Goal: Information Seeking & Learning: Check status

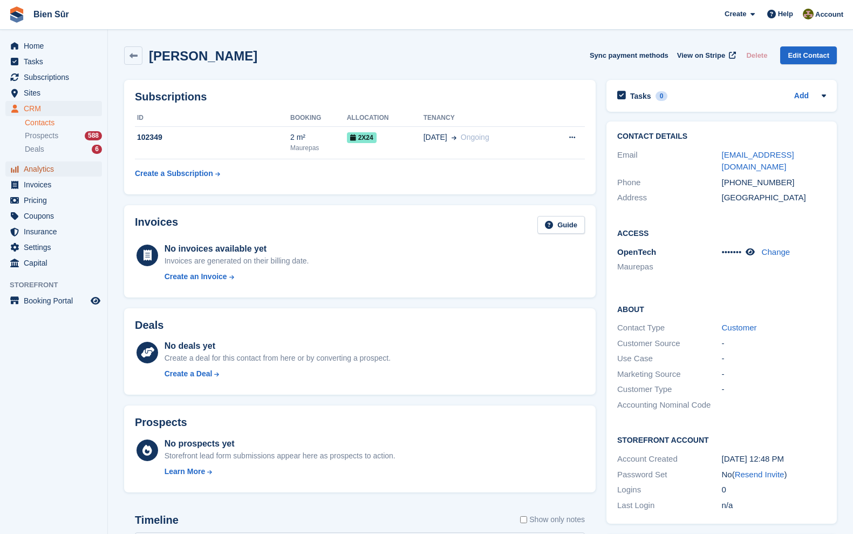
click at [43, 164] on span "Analytics" at bounding box center [56, 168] width 65 height 15
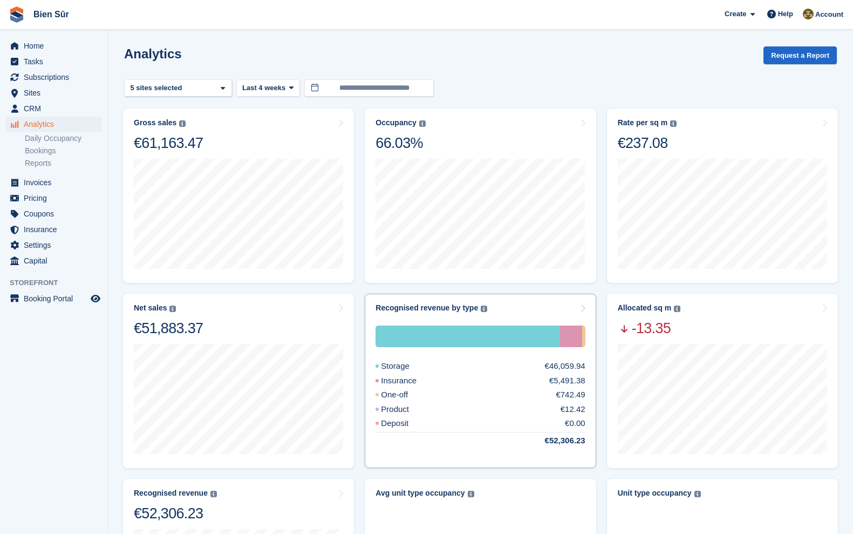
click at [508, 304] on div "Recognised revenue by type The sum of all finalised invoices, after discount an…" at bounding box center [480, 307] width 209 height 9
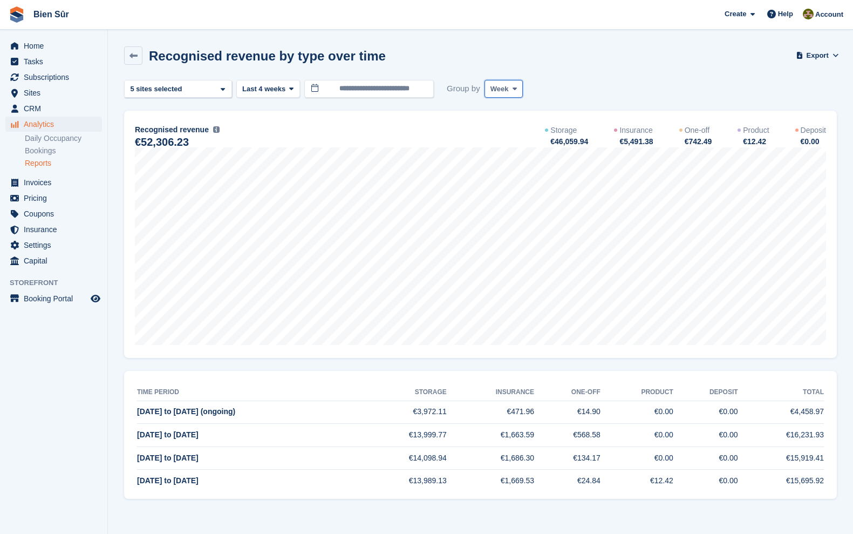
click at [504, 93] on span "Week" at bounding box center [500, 89] width 18 height 11
click at [505, 150] on link "Month" at bounding box center [537, 153] width 94 height 19
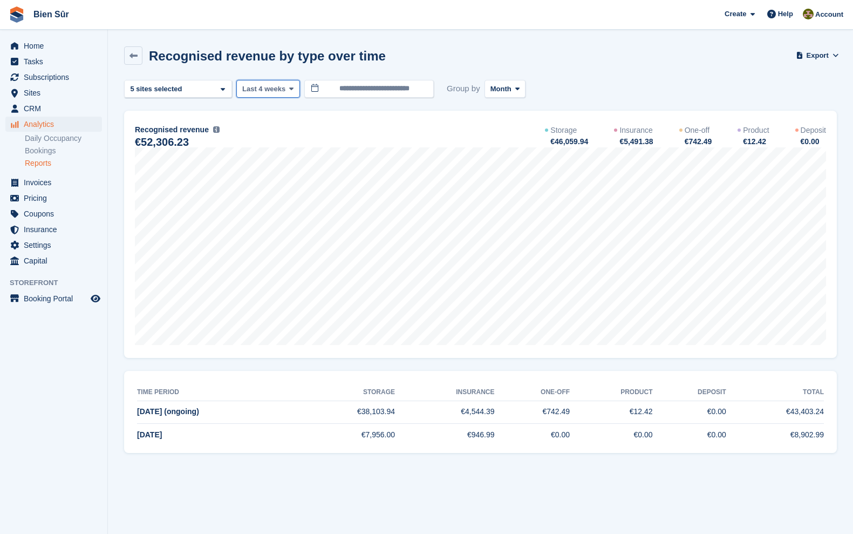
click at [261, 87] on span "Last 4 weeks" at bounding box center [263, 89] width 43 height 11
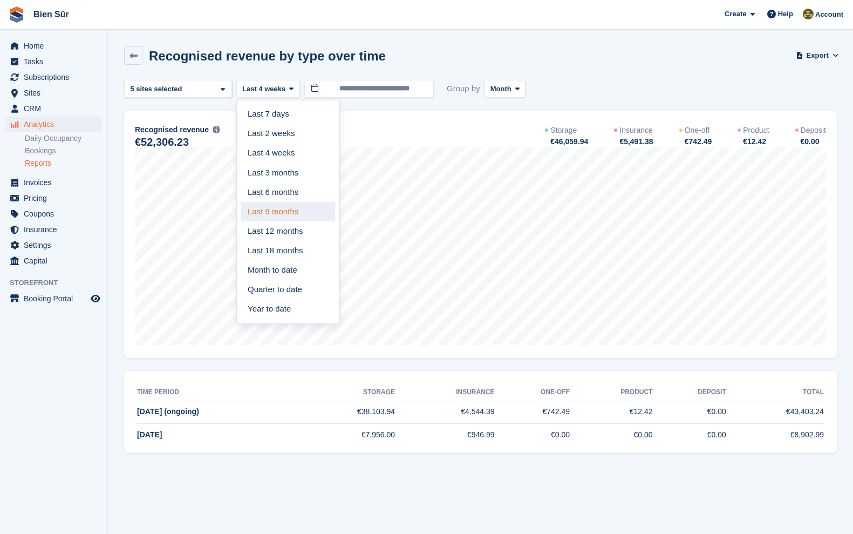
click at [278, 204] on link "Last 9 months" at bounding box center [288, 211] width 94 height 19
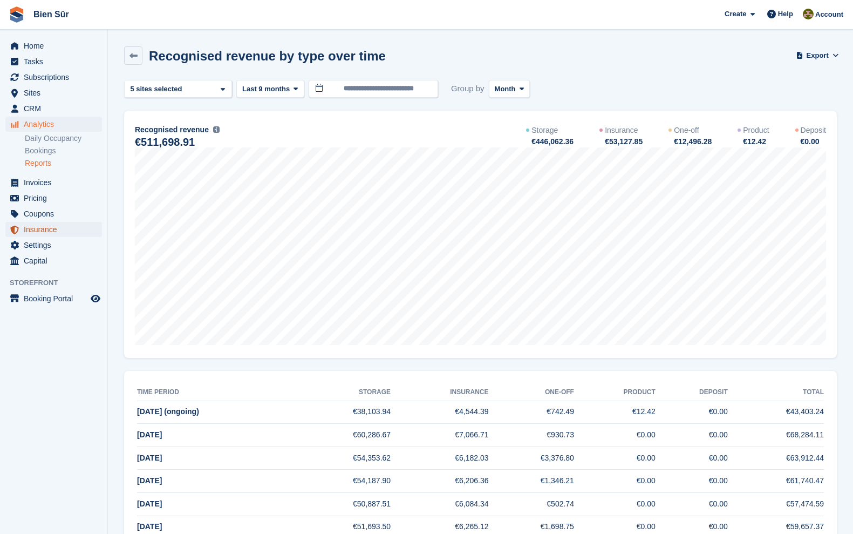
click at [56, 230] on span "Insurance" at bounding box center [56, 229] width 65 height 15
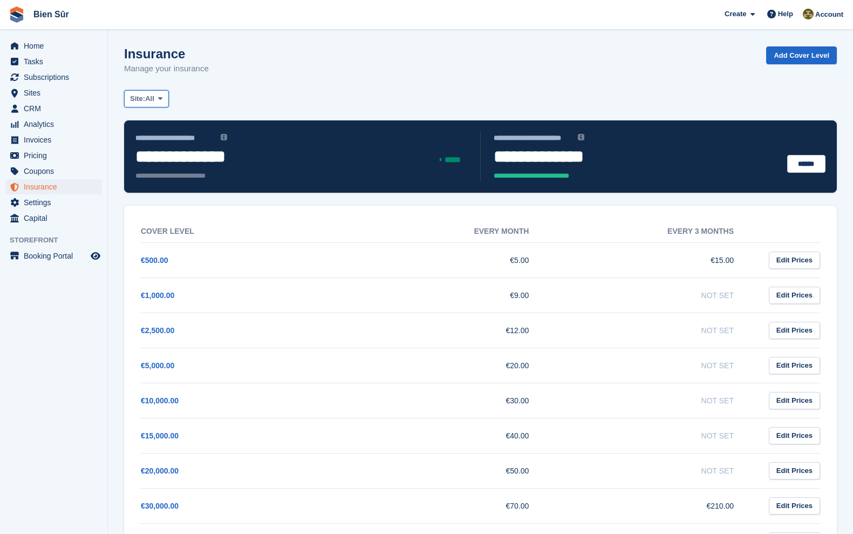
click at [148, 97] on span "All" at bounding box center [149, 98] width 9 height 11
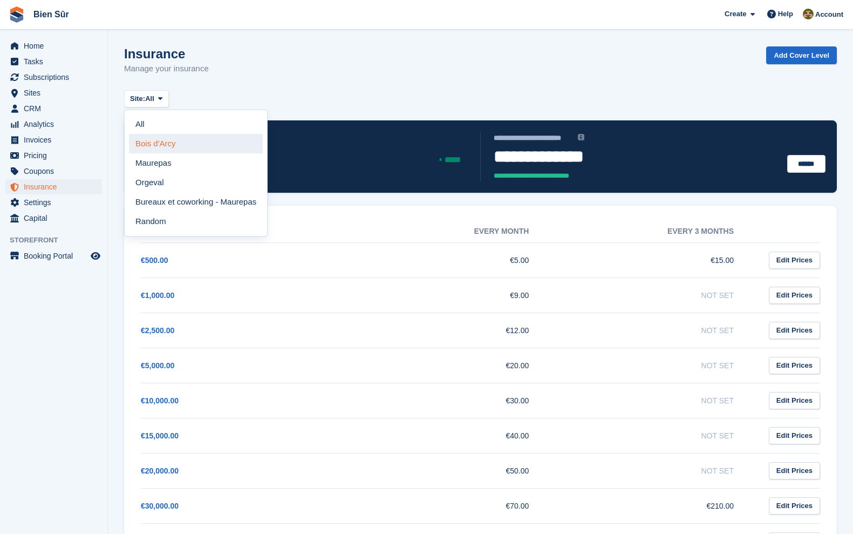
click at [162, 145] on link "Bois d'Arcy" at bounding box center [196, 143] width 134 height 19
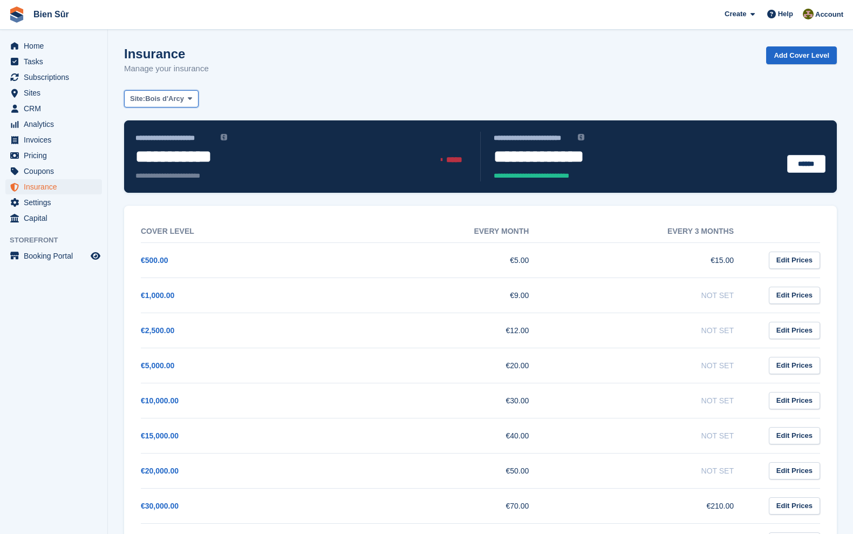
click at [171, 97] on span "Bois d'Arcy" at bounding box center [164, 98] width 39 height 11
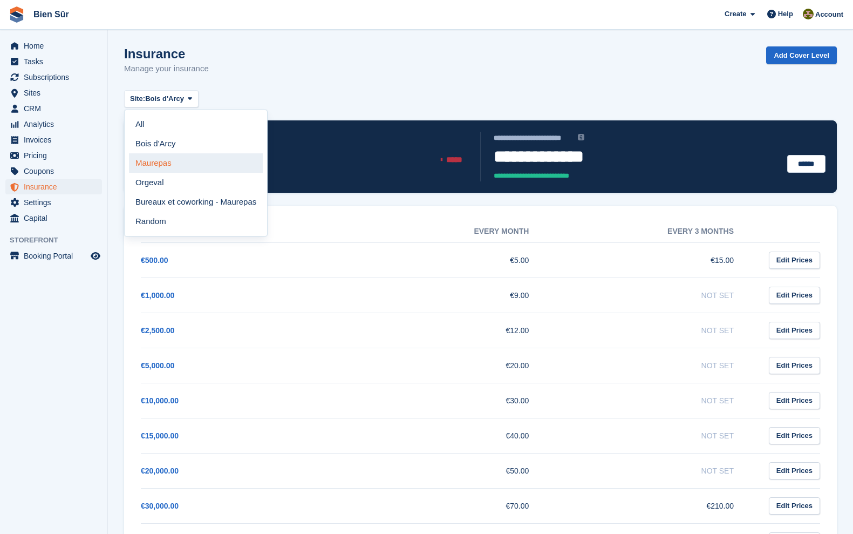
click at [174, 157] on link "Maurepas" at bounding box center [196, 162] width 134 height 19
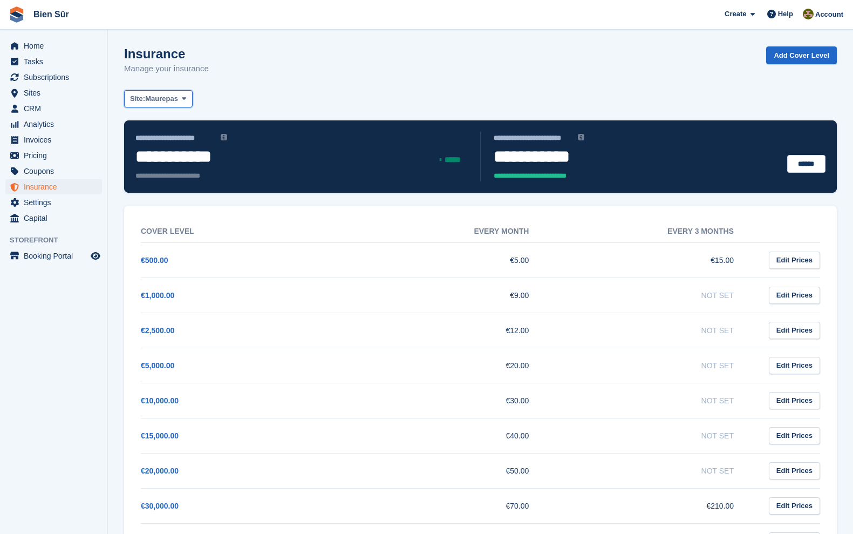
click at [178, 102] on span "Maurepas" at bounding box center [161, 98] width 33 height 11
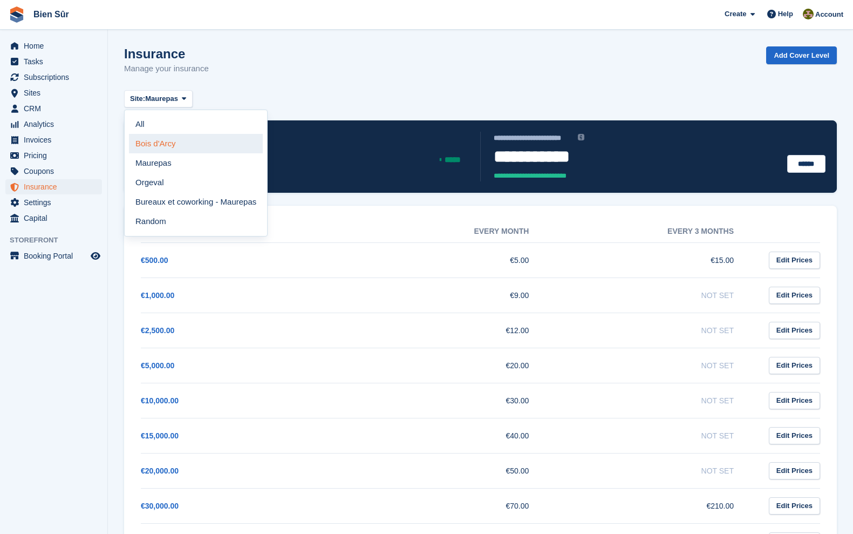
click at [172, 141] on link "Bois d'Arcy" at bounding box center [196, 143] width 134 height 19
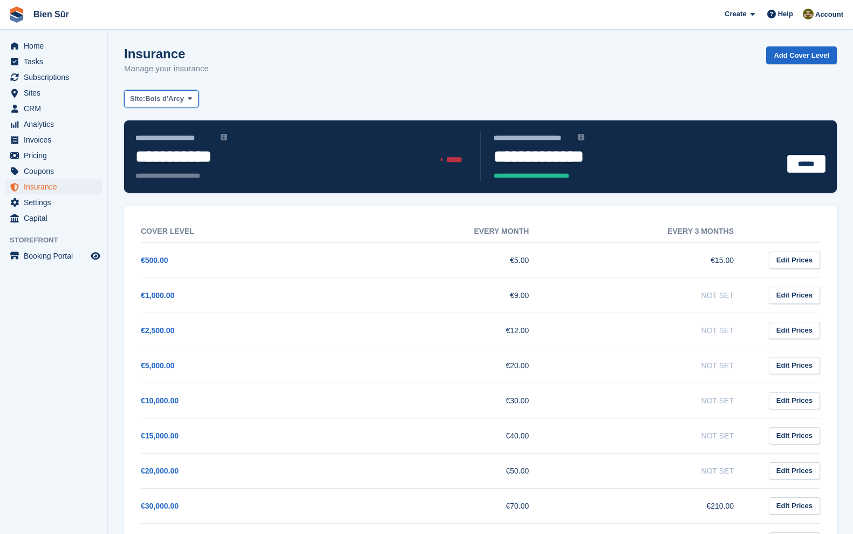
click at [165, 102] on span "Bois d'Arcy" at bounding box center [164, 98] width 39 height 11
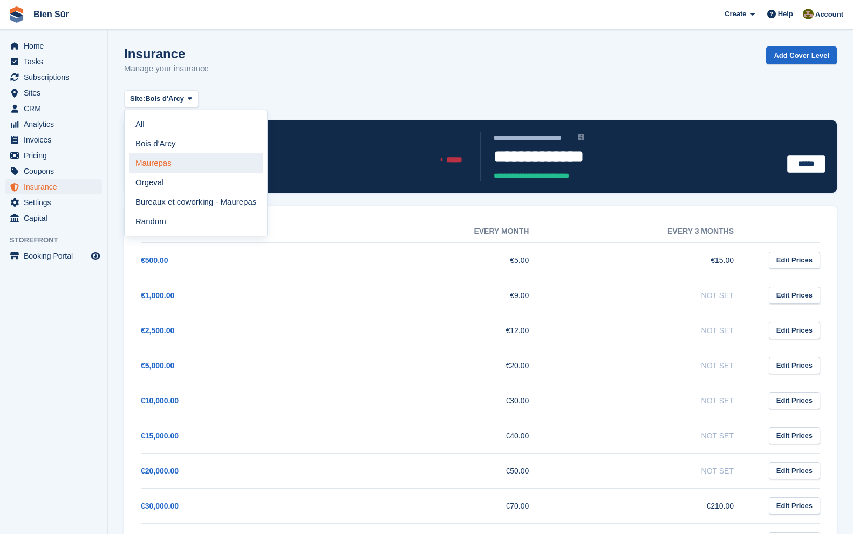
click at [165, 160] on link "Maurepas" at bounding box center [196, 162] width 134 height 19
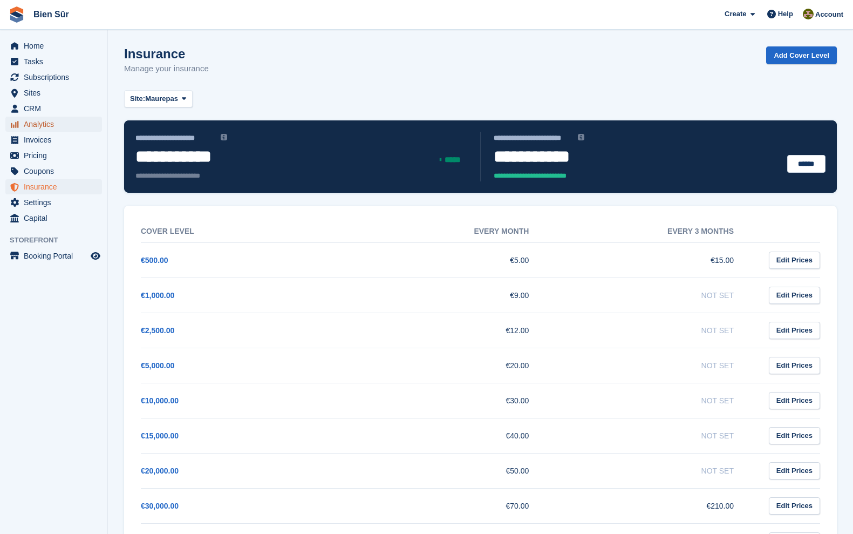
click at [29, 117] on span "Analytics" at bounding box center [56, 124] width 65 height 15
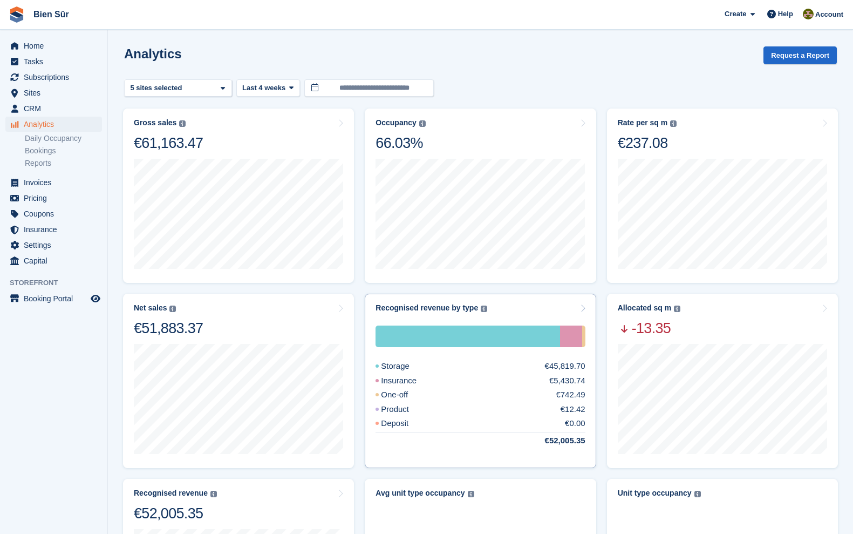
click at [492, 309] on div "Recognised revenue by type The sum of all finalised invoices, after discount an…" at bounding box center [480, 307] width 209 height 9
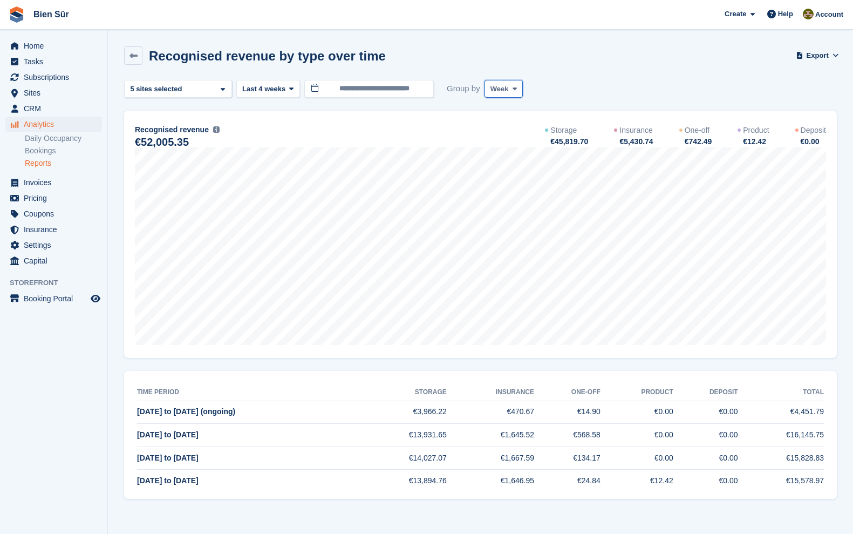
click at [505, 92] on button "Week" at bounding box center [504, 89] width 38 height 18
click at [506, 148] on link "Month" at bounding box center [537, 153] width 94 height 19
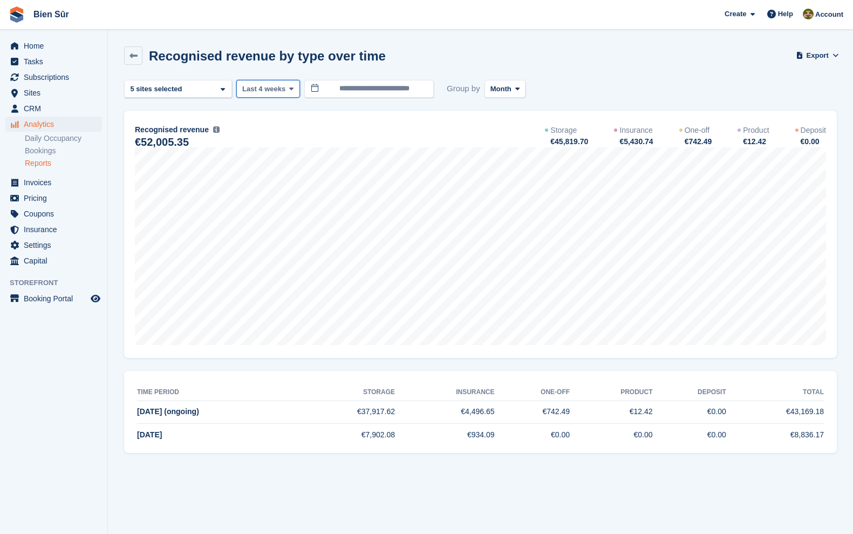
click at [271, 84] on span "Last 4 weeks" at bounding box center [263, 89] width 43 height 11
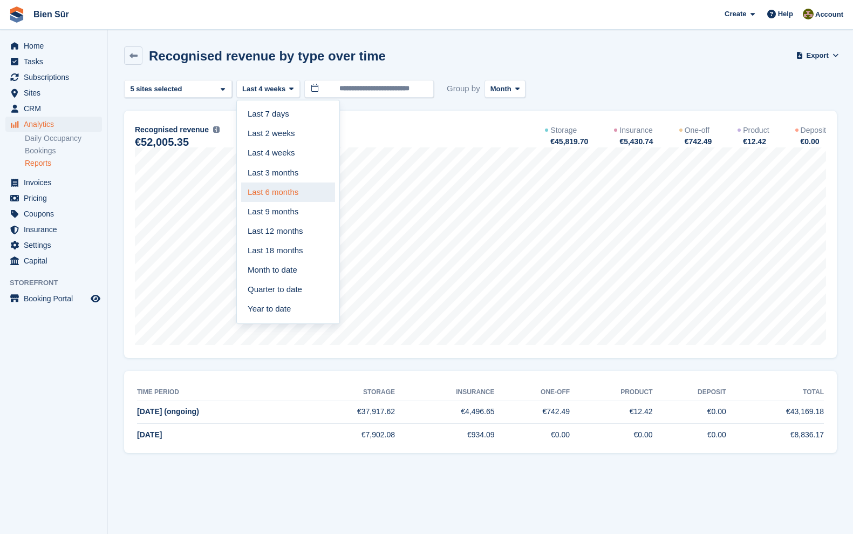
click at [304, 199] on link "Last 6 months" at bounding box center [288, 191] width 94 height 19
